Goal: Task Accomplishment & Management: Manage account settings

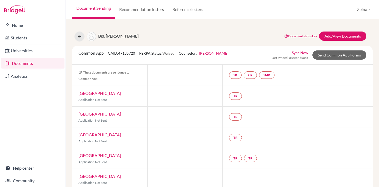
click at [19, 64] on link "Documents" at bounding box center [32, 63] width 63 height 11
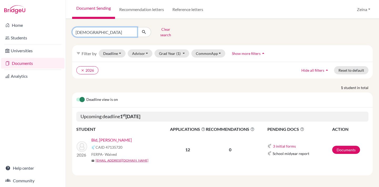
drag, startPoint x: 91, startPoint y: 32, endPoint x: 64, endPoint y: 32, distance: 27.1
click at [64, 32] on div "Home Students Universities Documents Analytics Help center Community Document S…" at bounding box center [189, 93] width 379 height 187
type input "alysha"
click button "submit" at bounding box center [144, 32] width 14 height 10
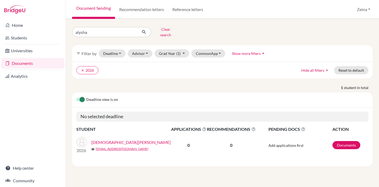
click at [117, 139] on link "[DEMOGRAPHIC_DATA][PERSON_NAME]" at bounding box center [130, 142] width 79 height 6
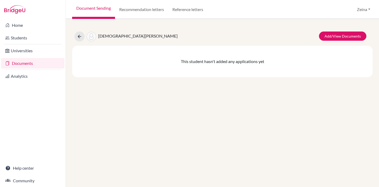
click at [22, 66] on link "Documents" at bounding box center [32, 63] width 63 height 11
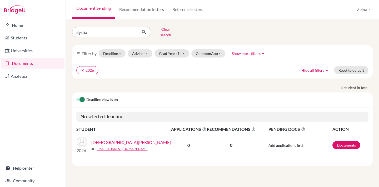
click at [104, 139] on link "[DEMOGRAPHIC_DATA][PERSON_NAME]" at bounding box center [130, 142] width 79 height 6
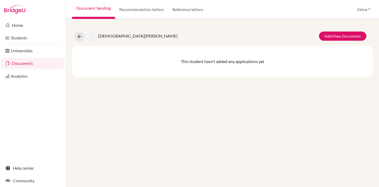
click at [25, 60] on link "Documents" at bounding box center [32, 63] width 63 height 11
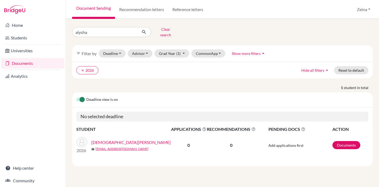
click at [98, 139] on link "[DEMOGRAPHIC_DATA][PERSON_NAME]" at bounding box center [130, 142] width 79 height 6
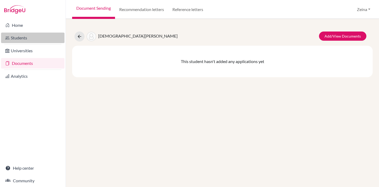
click at [17, 38] on link "Students" at bounding box center [32, 38] width 63 height 11
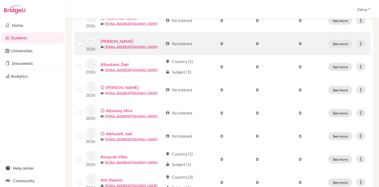
scroll to position [415, 0]
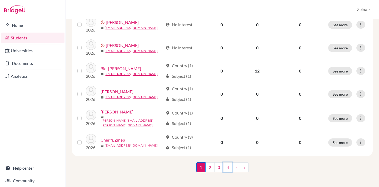
click at [228, 165] on link "4" at bounding box center [227, 168] width 9 height 10
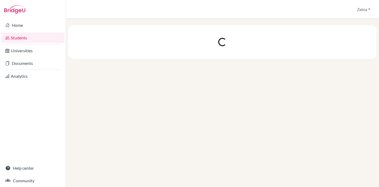
scroll to position [0, 0]
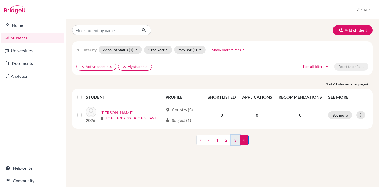
click at [238, 139] on link "3" at bounding box center [234, 140] width 9 height 10
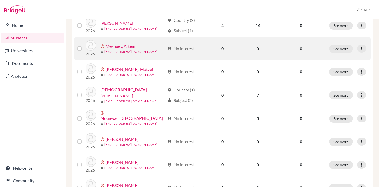
scroll to position [119, 0]
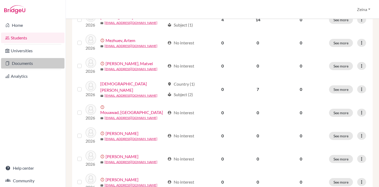
click at [25, 62] on link "Documents" at bounding box center [32, 63] width 63 height 11
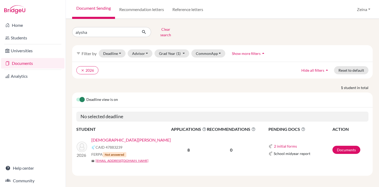
click at [118, 137] on link "[DEMOGRAPHIC_DATA][PERSON_NAME]" at bounding box center [130, 140] width 79 height 6
